Goal: Task Accomplishment & Management: Complete application form

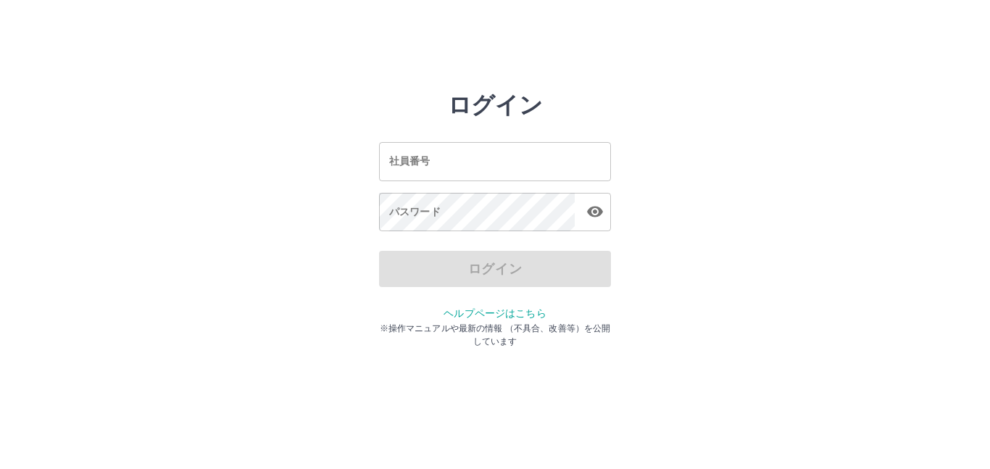
click at [491, 165] on input "社員番号" at bounding box center [495, 161] width 232 height 38
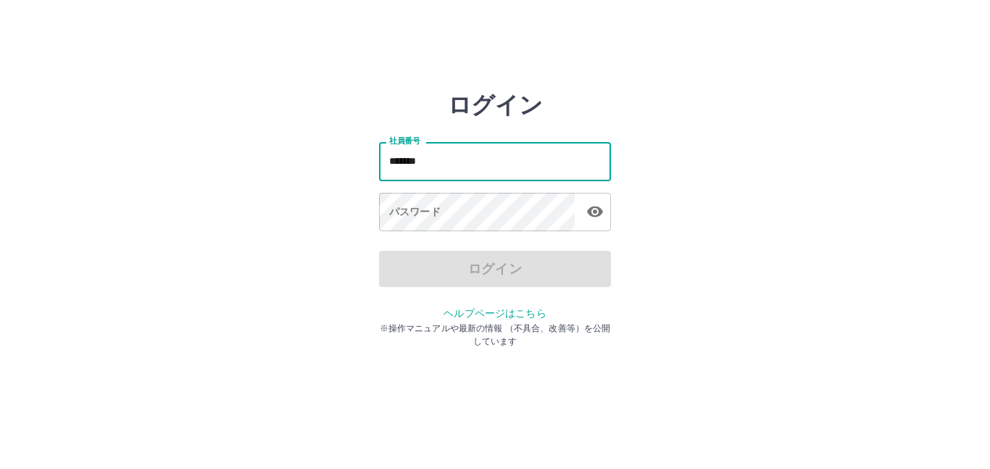
type input "*******"
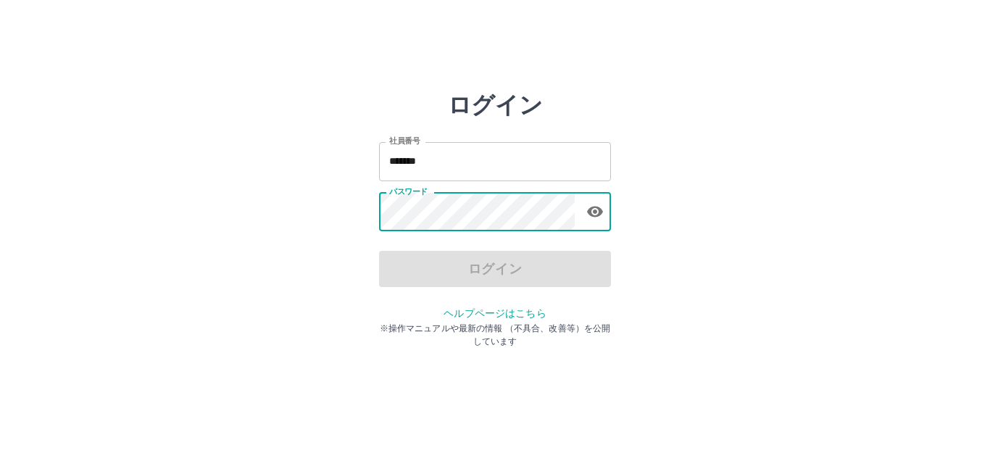
click at [411, 202] on div "パスワード パスワード" at bounding box center [495, 213] width 232 height 41
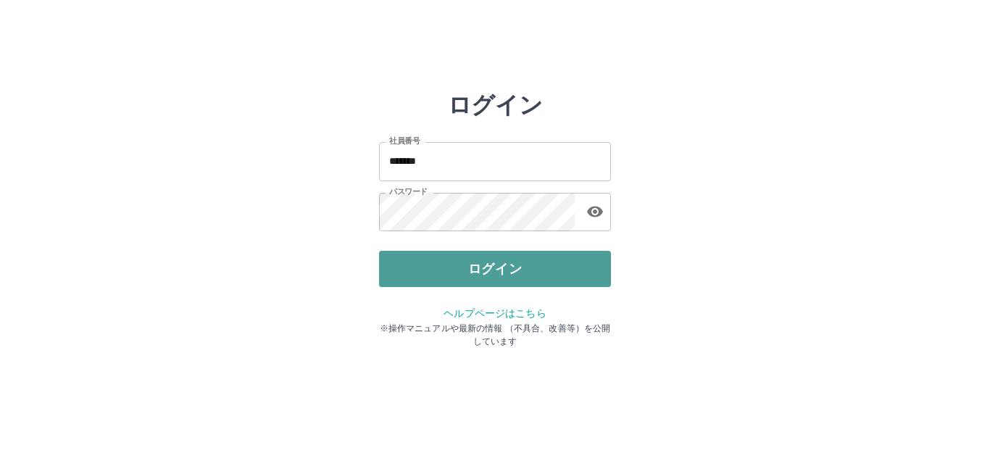
click at [476, 278] on button "ログイン" at bounding box center [495, 269] width 232 height 36
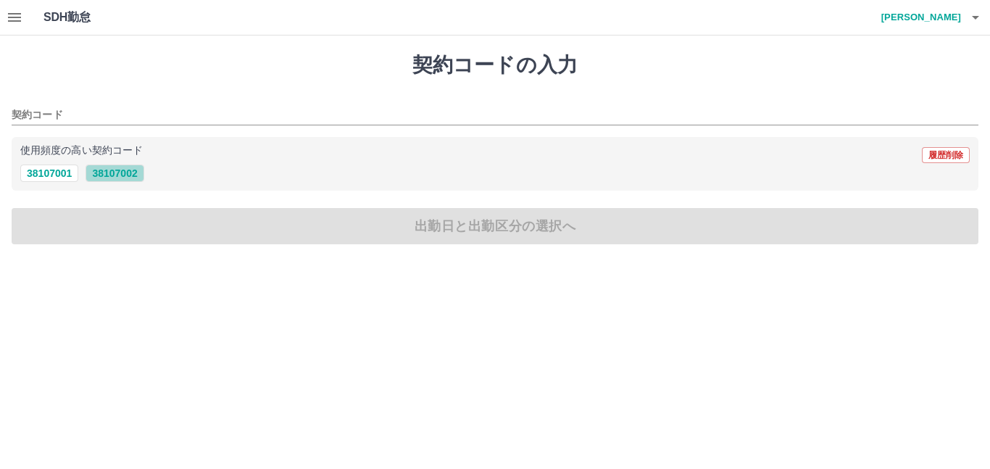
click at [113, 173] on button "38107002" at bounding box center [115, 172] width 58 height 17
type input "********"
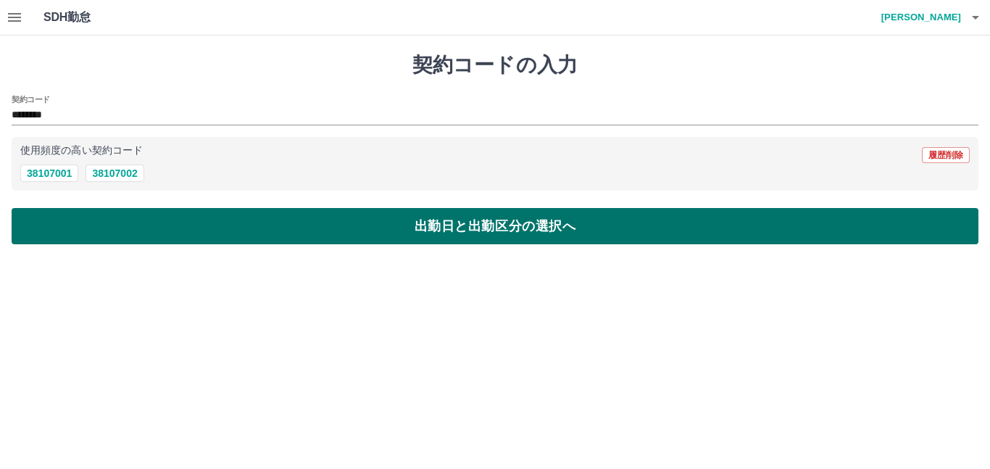
click at [153, 229] on button "出勤日と出勤区分の選択へ" at bounding box center [495, 226] width 967 height 36
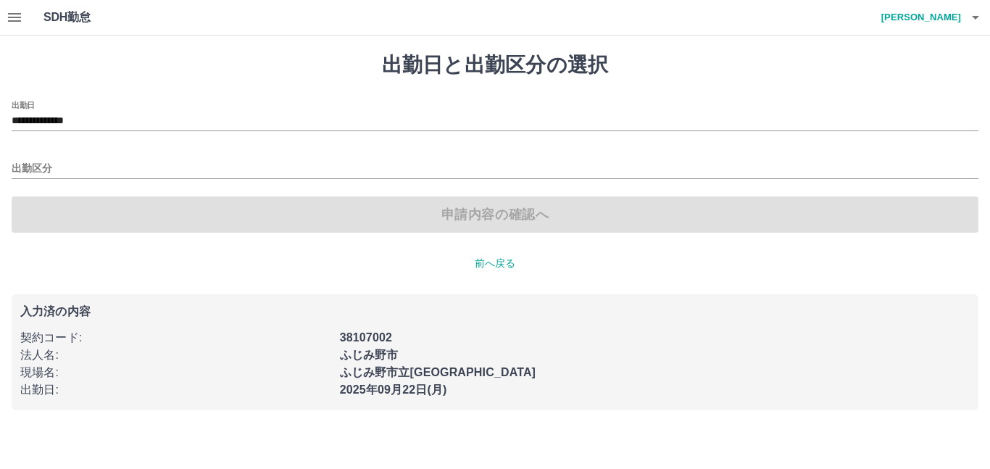
click at [275, 151] on div "出勤区分" at bounding box center [495, 164] width 967 height 30
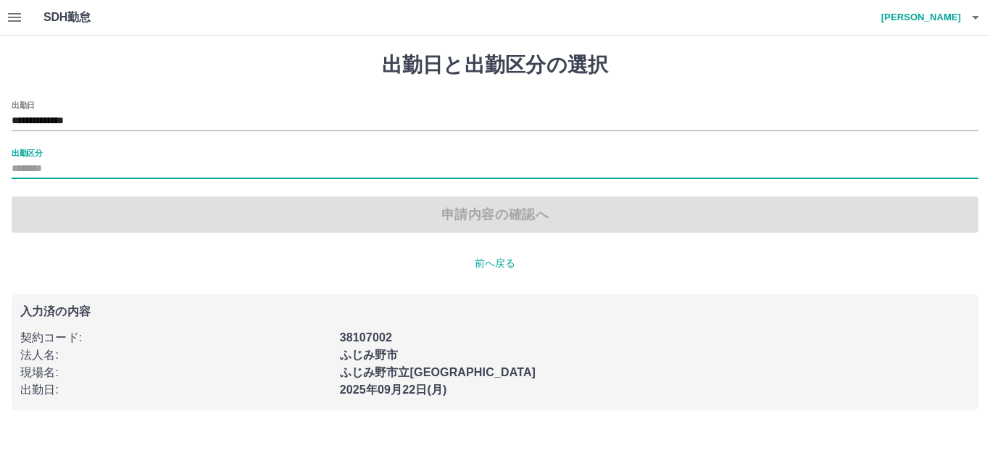
click at [183, 169] on input "出勤区分" at bounding box center [495, 169] width 967 height 18
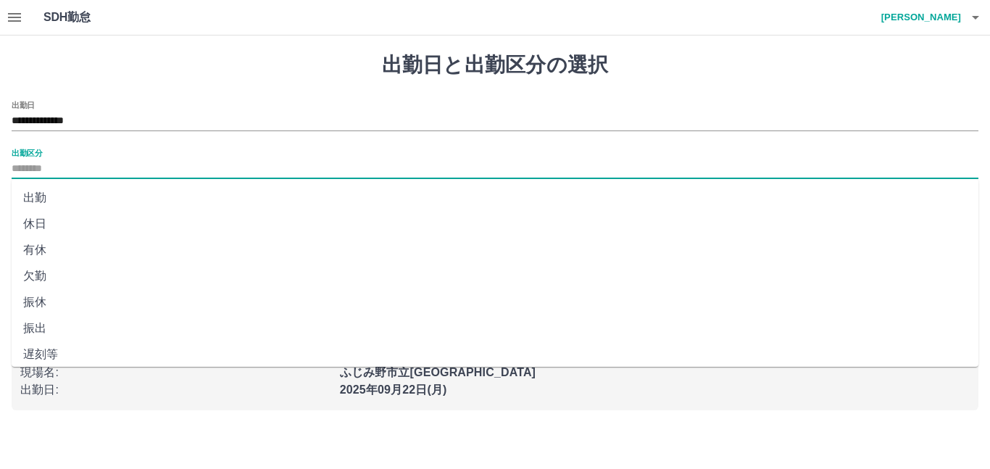
click at [155, 171] on input "出勤区分" at bounding box center [495, 169] width 967 height 18
click at [117, 161] on input "出勤区分" at bounding box center [495, 169] width 967 height 18
click at [47, 196] on li "出勤" at bounding box center [495, 198] width 967 height 26
type input "**"
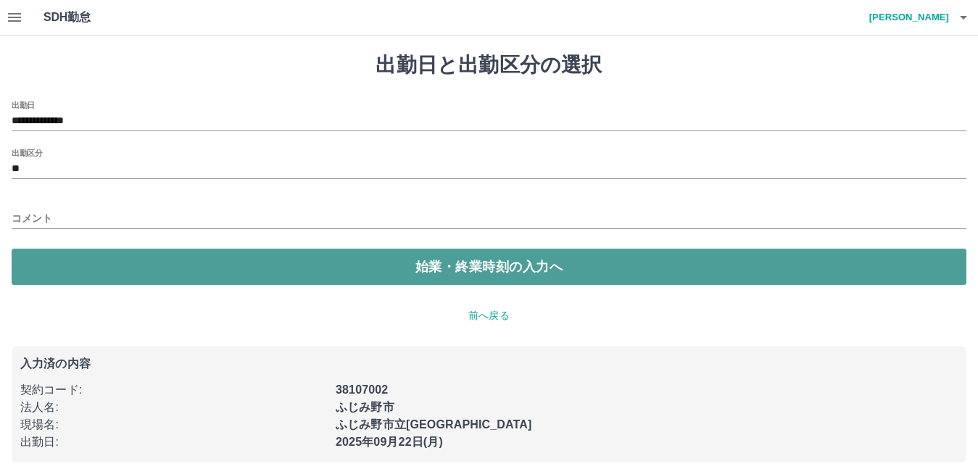
click at [112, 259] on button "始業・終業時刻の入力へ" at bounding box center [489, 267] width 954 height 36
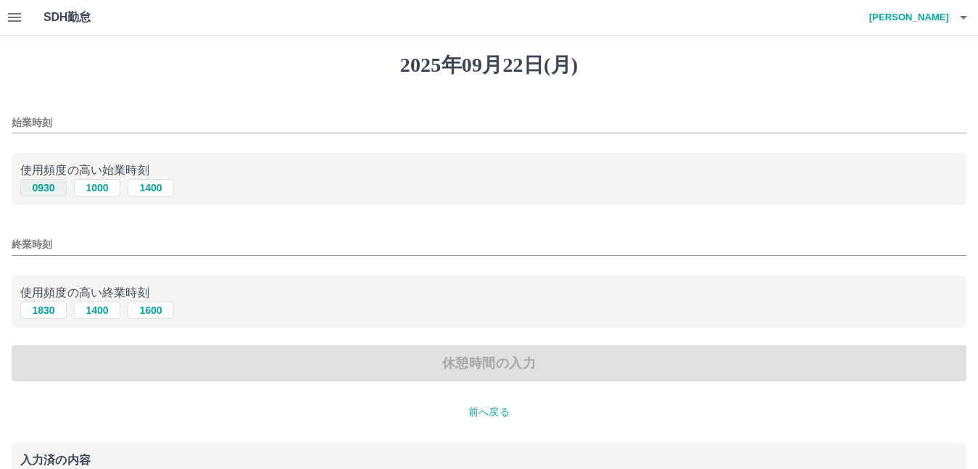
click at [52, 192] on button "0930" at bounding box center [43, 187] width 46 height 17
type input "****"
click at [49, 311] on button "1830" at bounding box center [43, 309] width 46 height 17
type input "****"
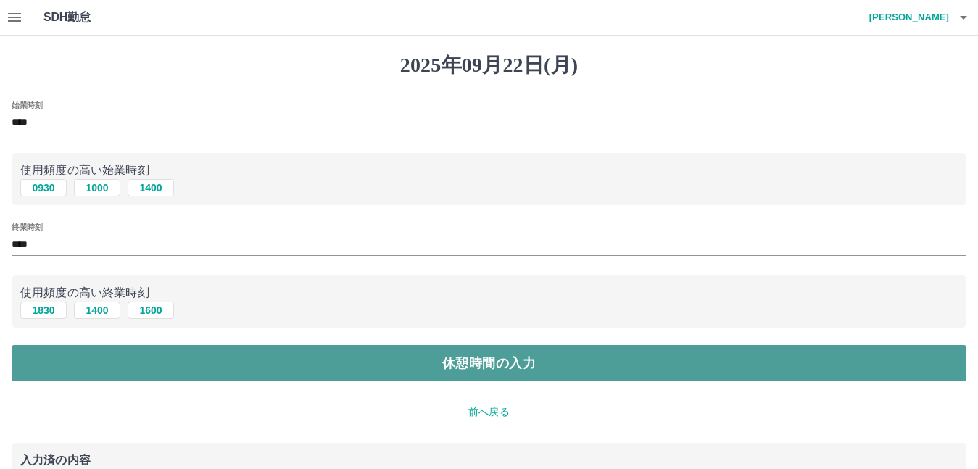
click at [77, 346] on button "休憩時間の入力" at bounding box center [489, 363] width 954 height 36
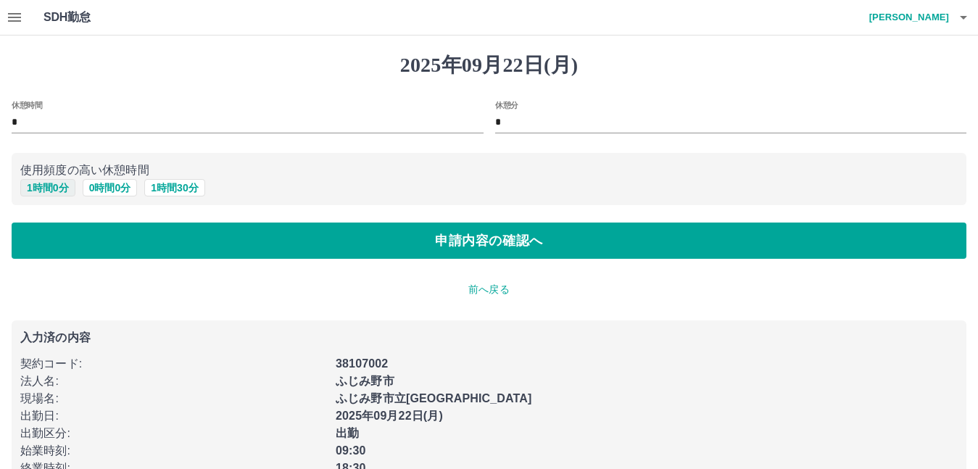
click at [54, 184] on button "1 時間 0 分" at bounding box center [47, 187] width 55 height 17
type input "*"
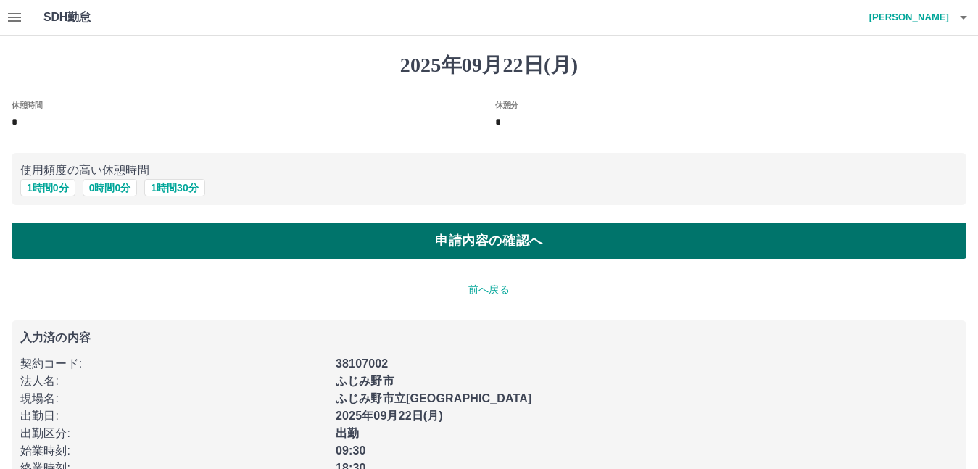
click at [78, 225] on button "申請内容の確認へ" at bounding box center [489, 240] width 954 height 36
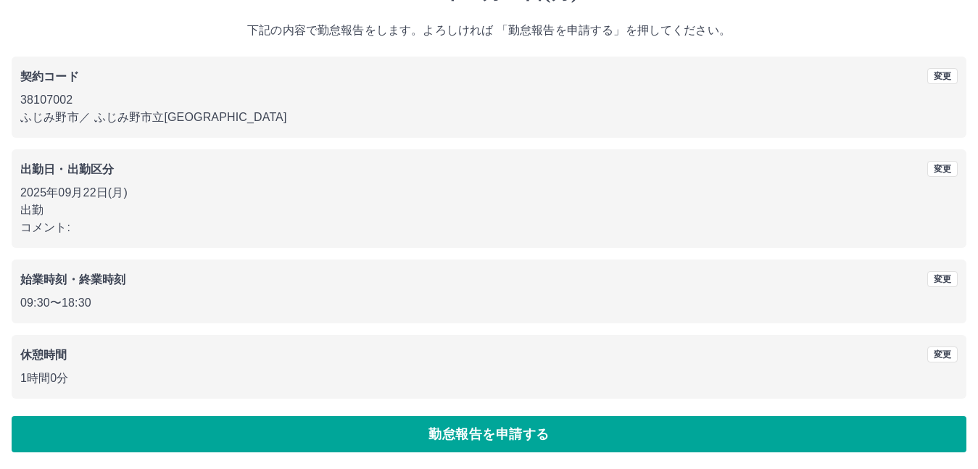
scroll to position [74, 0]
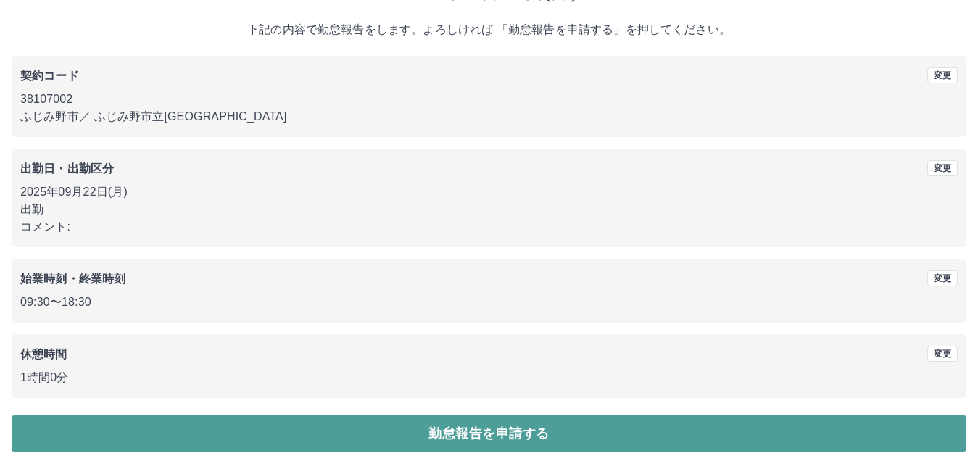
click at [296, 428] on button "勤怠報告を申請する" at bounding box center [489, 433] width 954 height 36
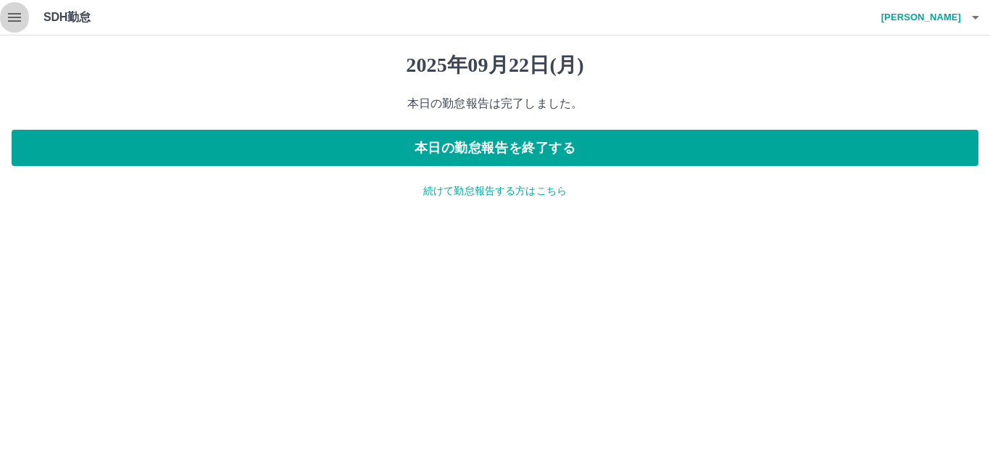
click at [14, 18] on icon "button" at bounding box center [14, 17] width 13 height 9
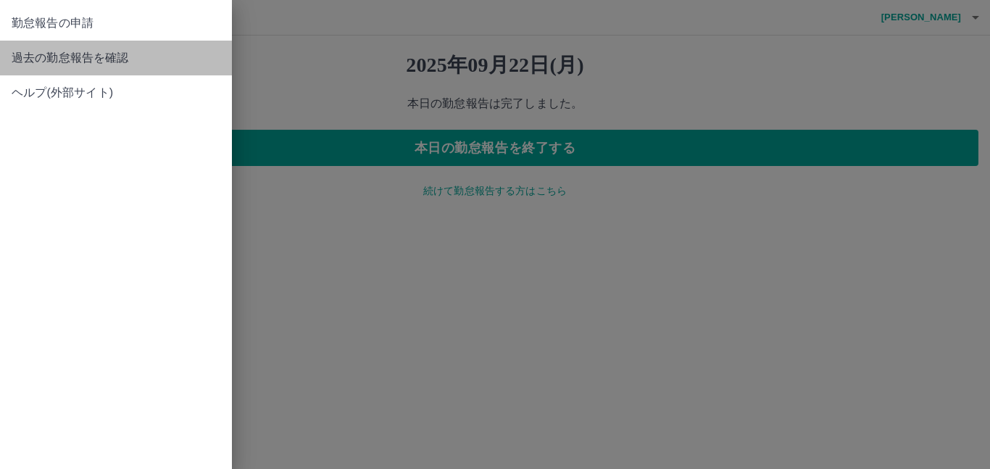
click at [67, 59] on span "過去の勤怠報告を確認" at bounding box center [116, 57] width 209 height 17
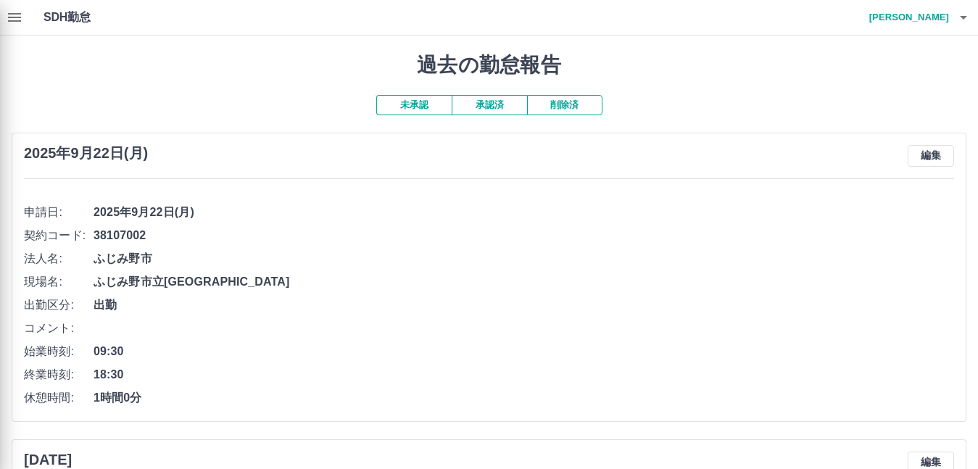
click at [942, 13] on div at bounding box center [489, 234] width 978 height 469
click at [933, 16] on div at bounding box center [489, 234] width 978 height 469
click at [935, 15] on div at bounding box center [489, 234] width 978 height 469
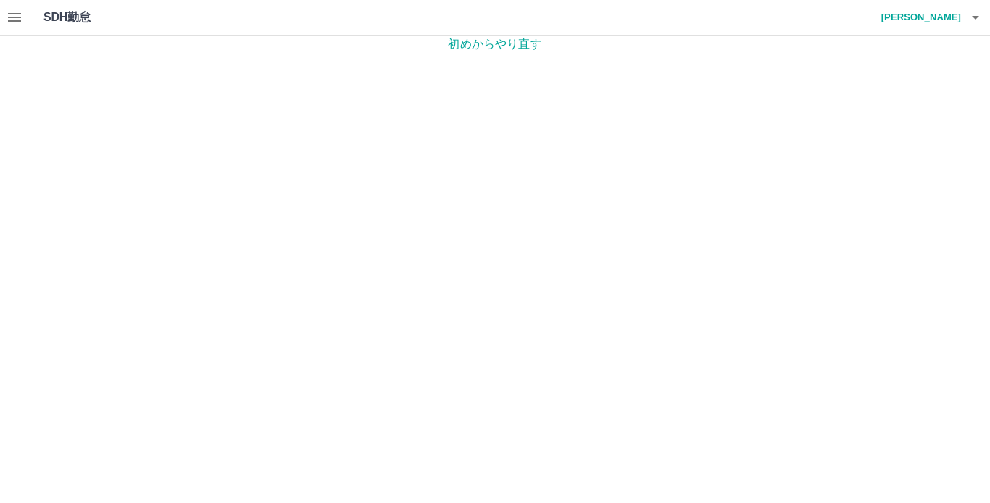
click at [941, 18] on h4 "長谷川　由佳" at bounding box center [917, 17] width 87 height 35
click at [973, 18] on div at bounding box center [495, 251] width 990 height 503
click at [976, 19] on icon "button" at bounding box center [975, 18] width 7 height 4
click at [907, 109] on li "ログアウト" at bounding box center [914, 106] width 128 height 26
